Goal: Information Seeking & Learning: Find specific fact

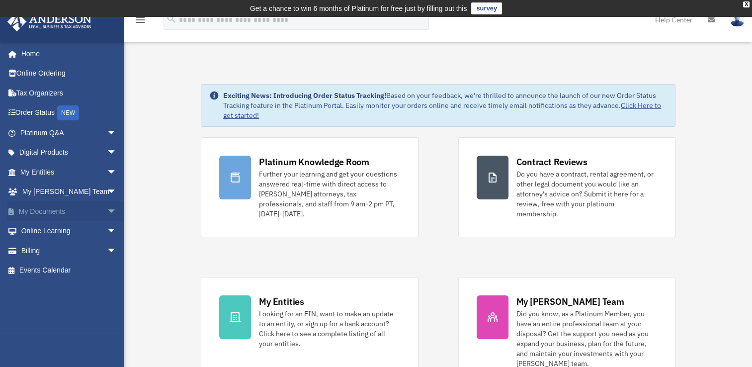
click at [54, 214] on link "My Documents arrow_drop_down" at bounding box center [69, 211] width 125 height 20
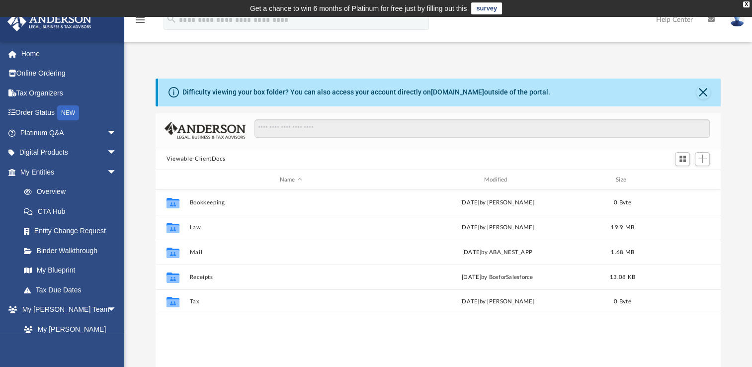
scroll to position [218, 557]
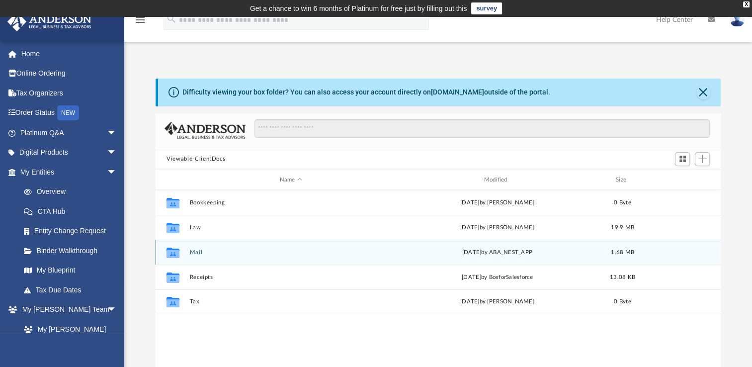
click at [176, 251] on icon "grid" at bounding box center [172, 254] width 13 height 8
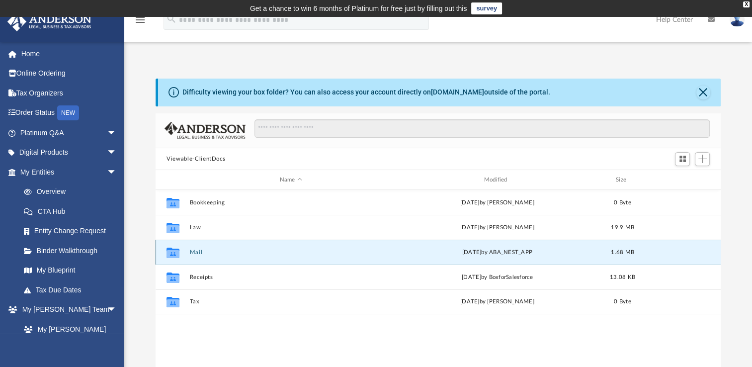
click at [176, 251] on icon "grid" at bounding box center [172, 254] width 13 height 8
drag, startPoint x: 176, startPoint y: 251, endPoint x: 194, endPoint y: 249, distance: 18.0
click at [194, 249] on div "Collaborated Folder Mail Wed Apr 30 2025 by ABA_NEST_APP 1.68 MB" at bounding box center [438, 252] width 565 height 25
click at [194, 249] on button "Mail" at bounding box center [291, 252] width 202 height 6
click at [179, 249] on icon "Collaborated Folder" at bounding box center [173, 253] width 16 height 16
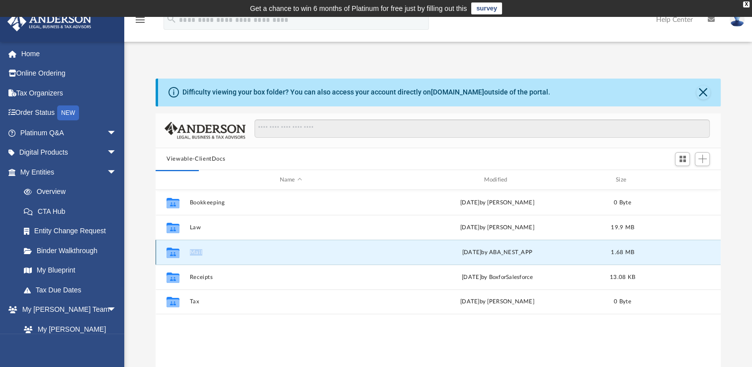
click at [179, 249] on icon "Collaborated Folder" at bounding box center [173, 253] width 16 height 16
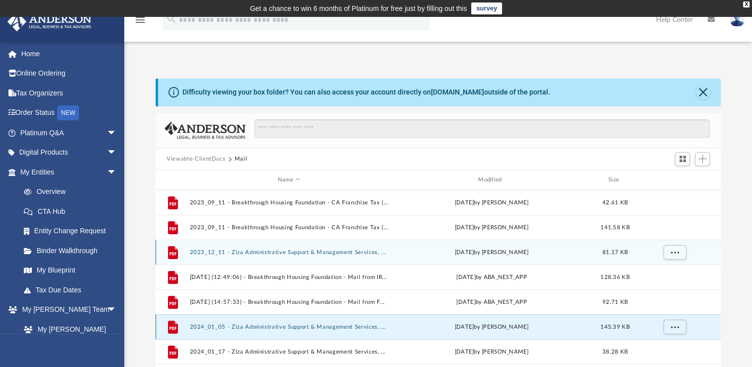
click at [325, 324] on button "2024_01_05 - Ziza Administrative Support & Management Services, LLC - IRS Mail.…" at bounding box center [289, 327] width 198 height 6
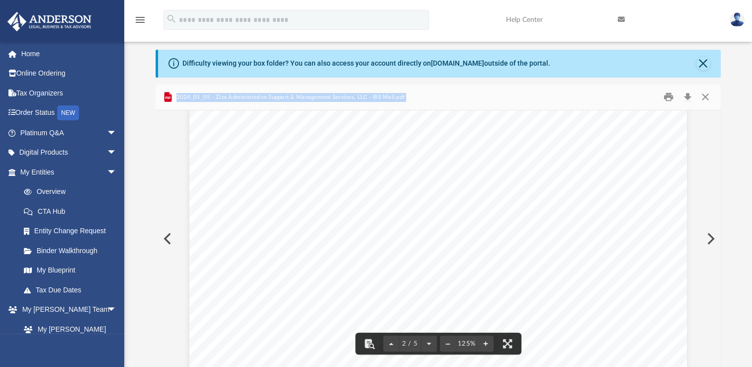
scroll to position [853, 0]
click at [168, 239] on button "Preview" at bounding box center [167, 239] width 22 height 28
click at [712, 238] on button "Preview" at bounding box center [710, 239] width 22 height 28
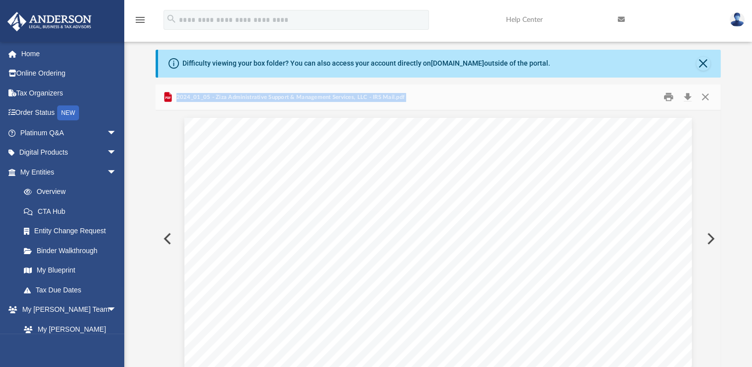
click at [712, 238] on button "Preview" at bounding box center [710, 239] width 22 height 28
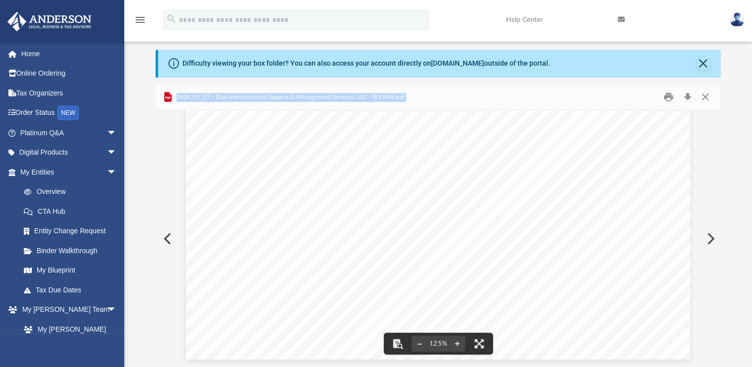
click at [710, 235] on button "Preview" at bounding box center [710, 239] width 22 height 28
click at [713, 240] on button "Preview" at bounding box center [710, 239] width 22 height 28
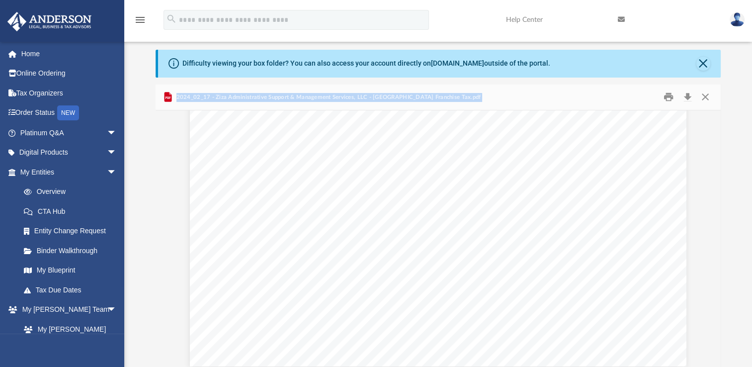
scroll to position [1081, 0]
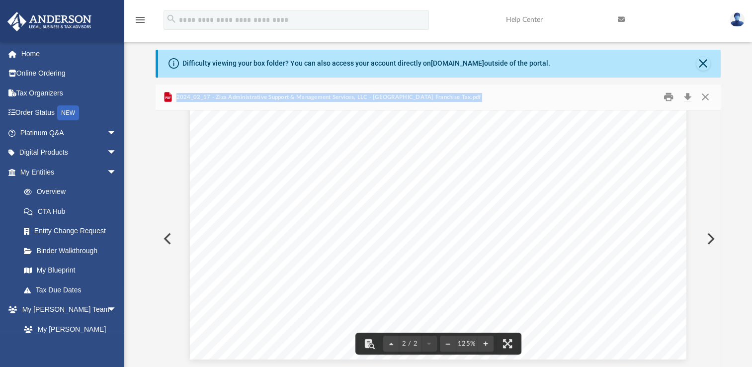
click at [708, 241] on button "Preview" at bounding box center [710, 239] width 22 height 28
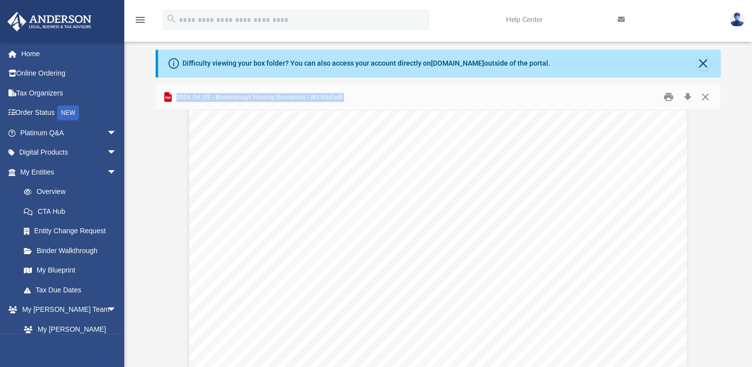
scroll to position [0, 0]
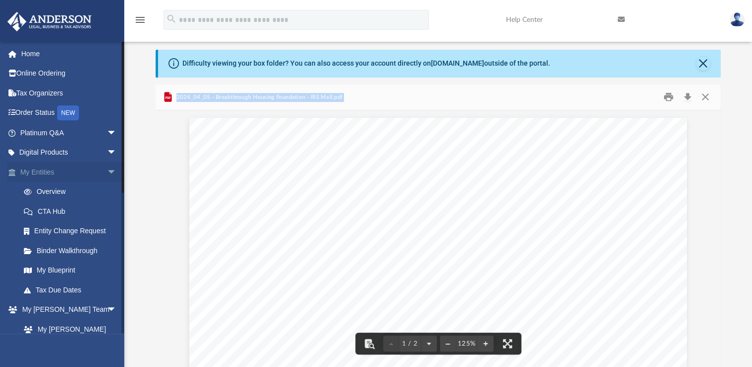
click at [43, 171] on link "My Entities arrow_drop_down" at bounding box center [69, 172] width 125 height 20
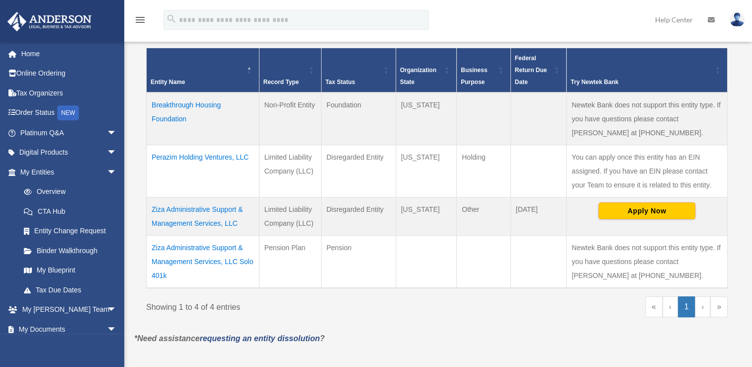
scroll to position [220, 0]
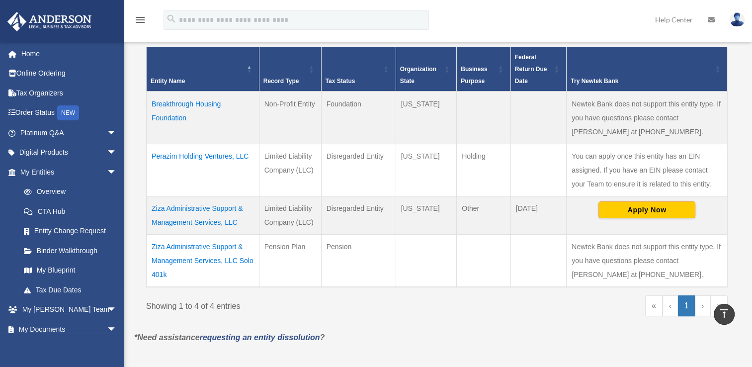
click at [193, 206] on td "Ziza Administrative Support & Management Services, LLC" at bounding box center [203, 215] width 113 height 38
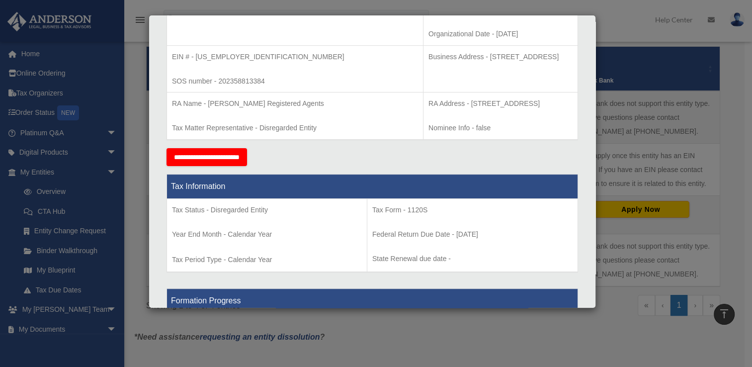
scroll to position [0, 0]
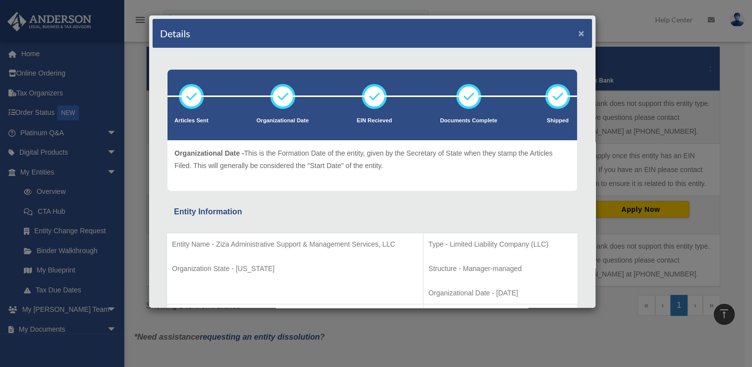
click at [578, 35] on button "×" at bounding box center [581, 33] width 6 height 10
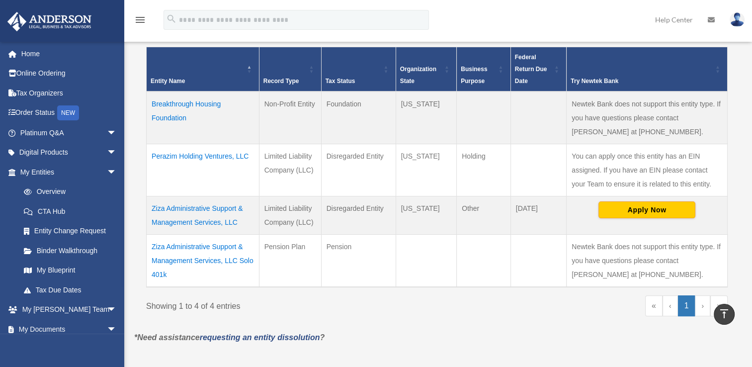
drag, startPoint x: 190, startPoint y: 275, endPoint x: 149, endPoint y: 237, distance: 55.9
click at [149, 237] on td "Ziza Administrative Support & Management Services, LLC Solo 401k" at bounding box center [203, 260] width 113 height 53
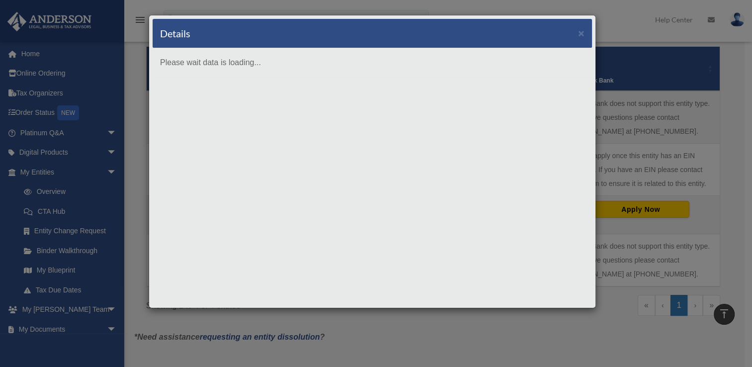
copy td "Ziza Administrative Support & Management Services, LLC Solo 401k"
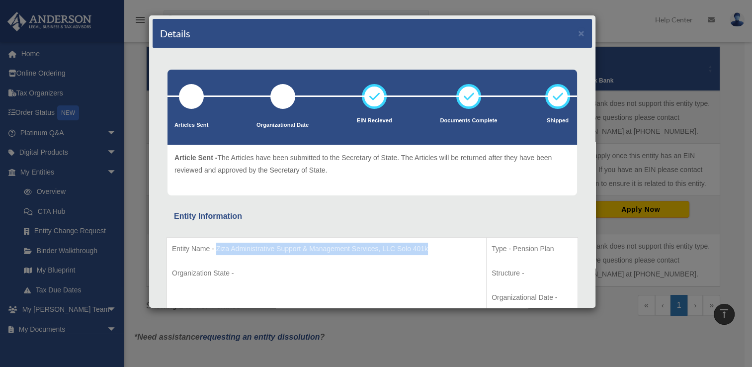
drag, startPoint x: 436, startPoint y: 247, endPoint x: 216, endPoint y: 248, distance: 220.2
click at [216, 248] on p "Entity Name - Ziza Administrative Support & Management Services, LLC Solo 401k" at bounding box center [326, 249] width 309 height 12
copy p "Ziza Administrative Support & Management Services, LLC Solo 401k"
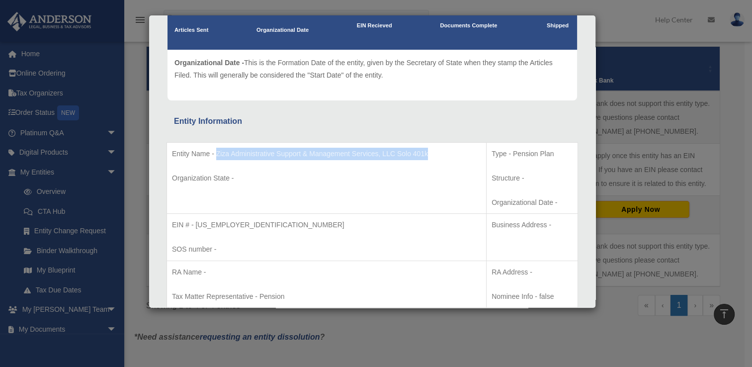
scroll to position [99, 0]
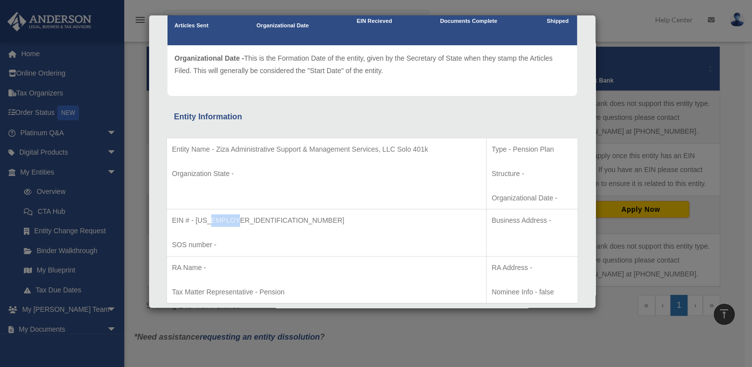
drag, startPoint x: 238, startPoint y: 219, endPoint x: 208, endPoint y: 222, distance: 30.0
click at [208, 222] on p "EIN # - 93-3611633" at bounding box center [326, 220] width 309 height 12
click at [248, 227] on td "EIN # - 93-3611633 SOS number -" at bounding box center [327, 232] width 320 height 47
drag, startPoint x: 236, startPoint y: 219, endPoint x: 206, endPoint y: 217, distance: 29.4
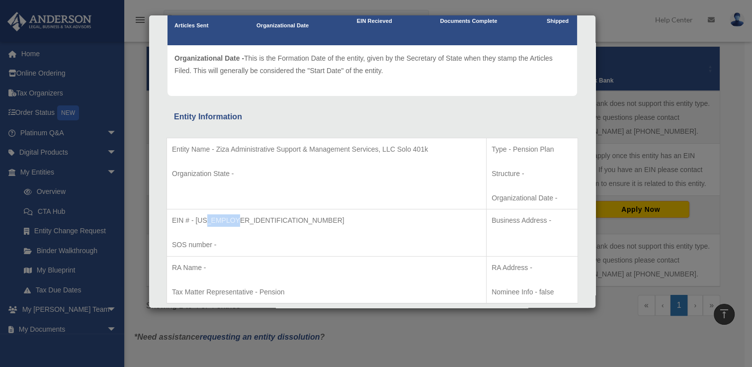
click at [206, 217] on p "EIN # - 93-3611633" at bounding box center [326, 220] width 309 height 12
copy p "3611633"
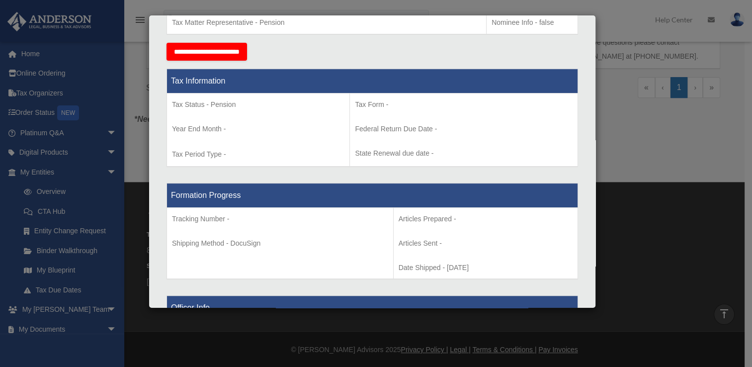
scroll to position [380, 0]
